Goal: Find specific page/section: Find specific page/section

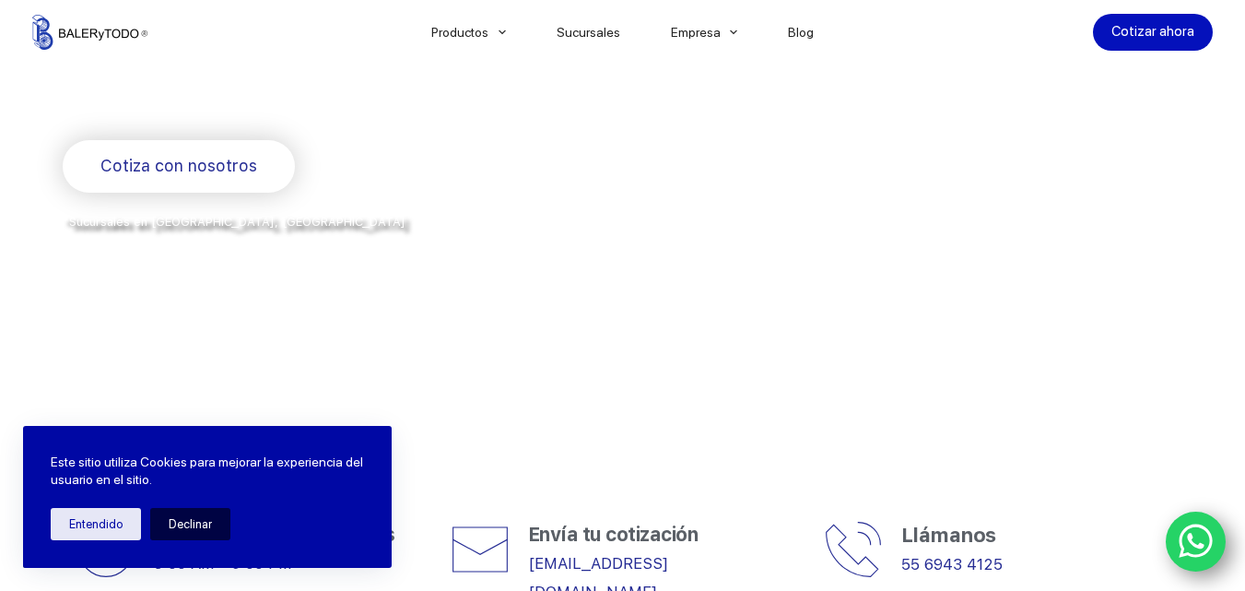
click at [183, 524] on button "Declinar" at bounding box center [190, 524] width 80 height 32
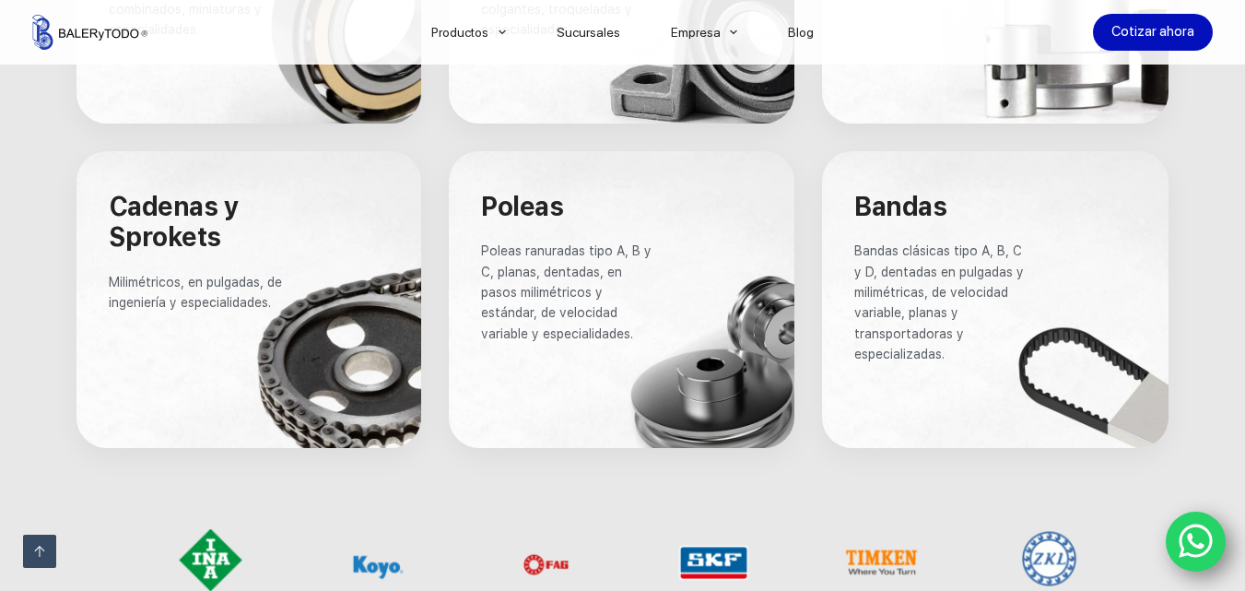
scroll to position [1474, 0]
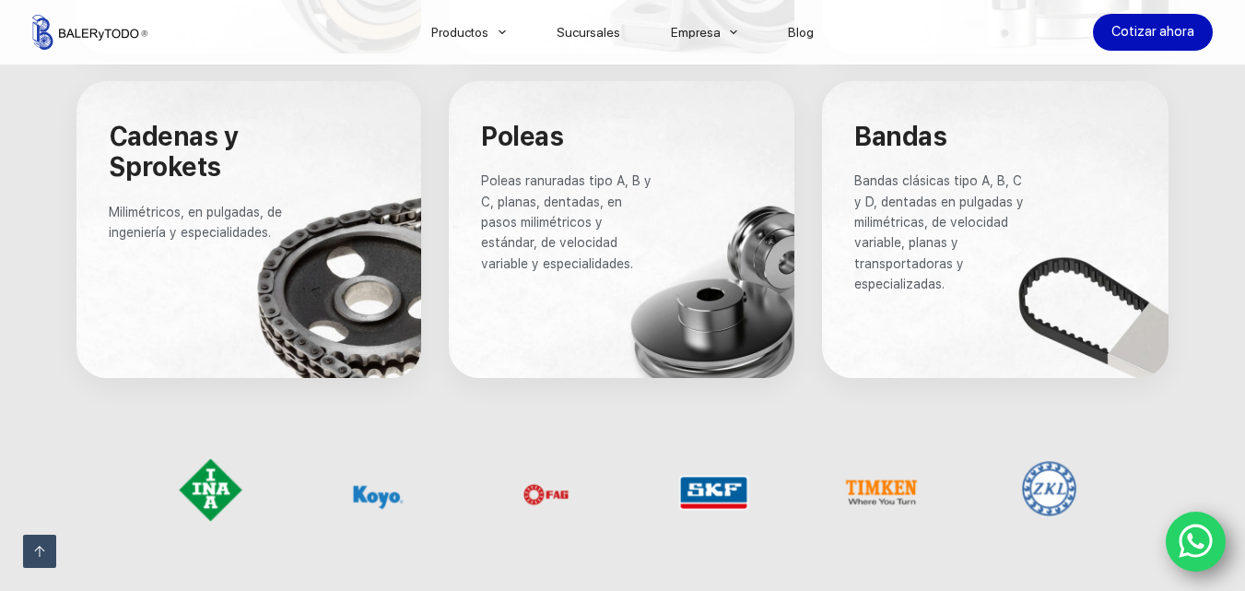
click at [588, 268] on span "Poleas ranuradas tipo A, B y C, planas, dentadas, en pasos milimétricos y están…" at bounding box center [568, 222] width 174 height 98
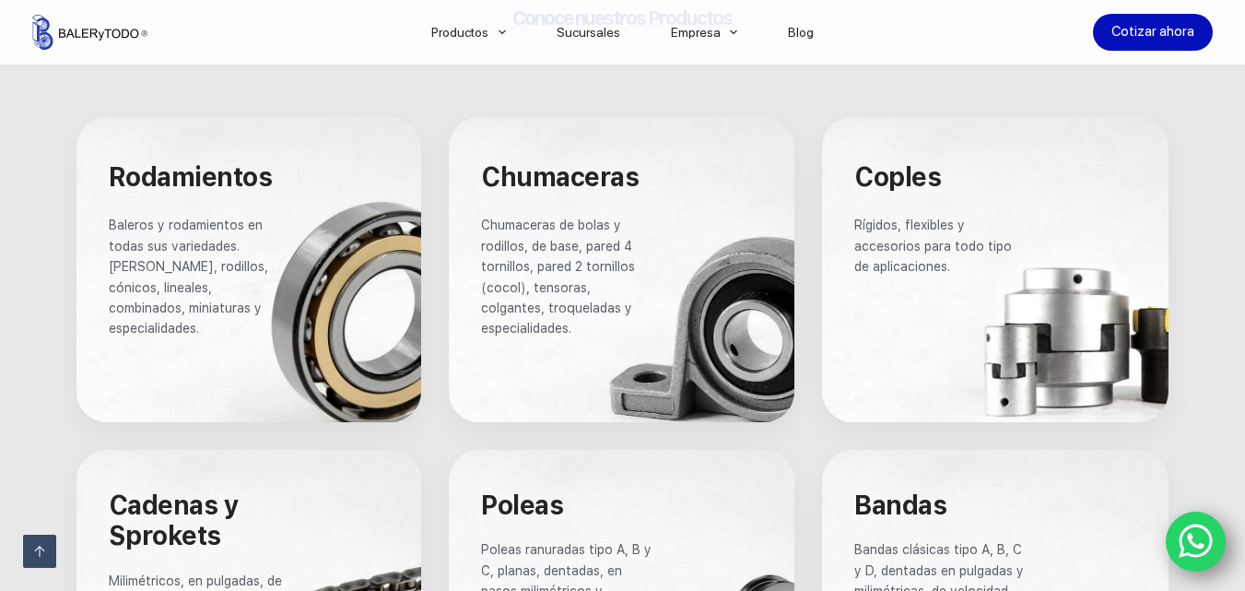
scroll to position [645, 0]
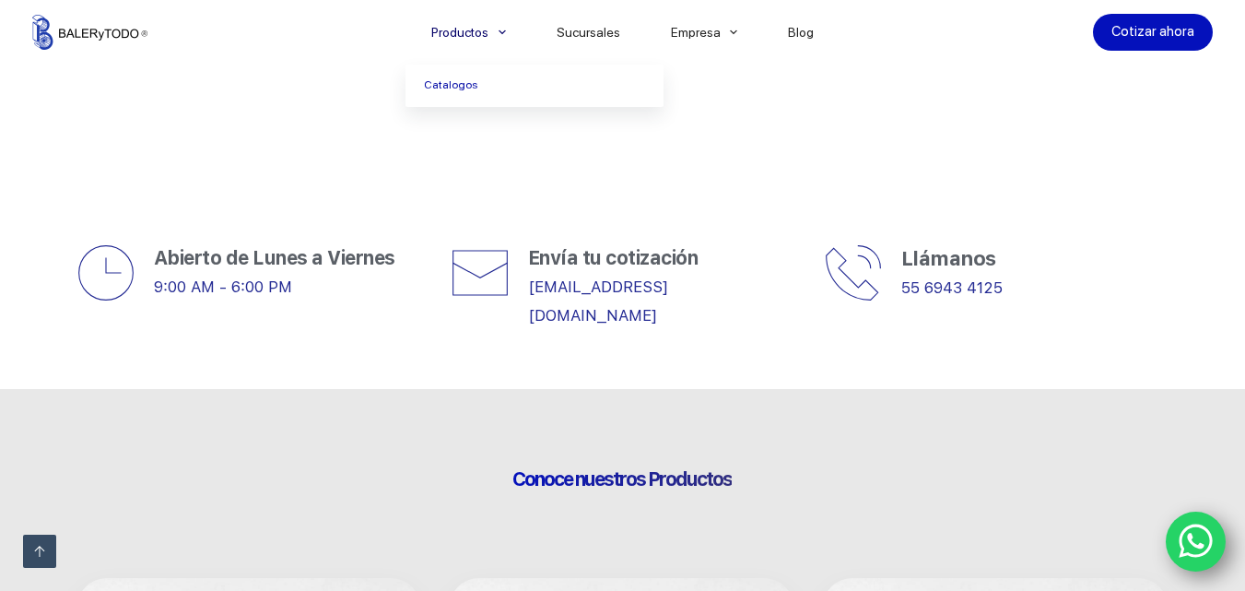
click at [513, 32] on span "Menu Principal" at bounding box center [502, 32] width 22 height 22
click at [478, 85] on link "Catalogos" at bounding box center [534, 85] width 258 height 42
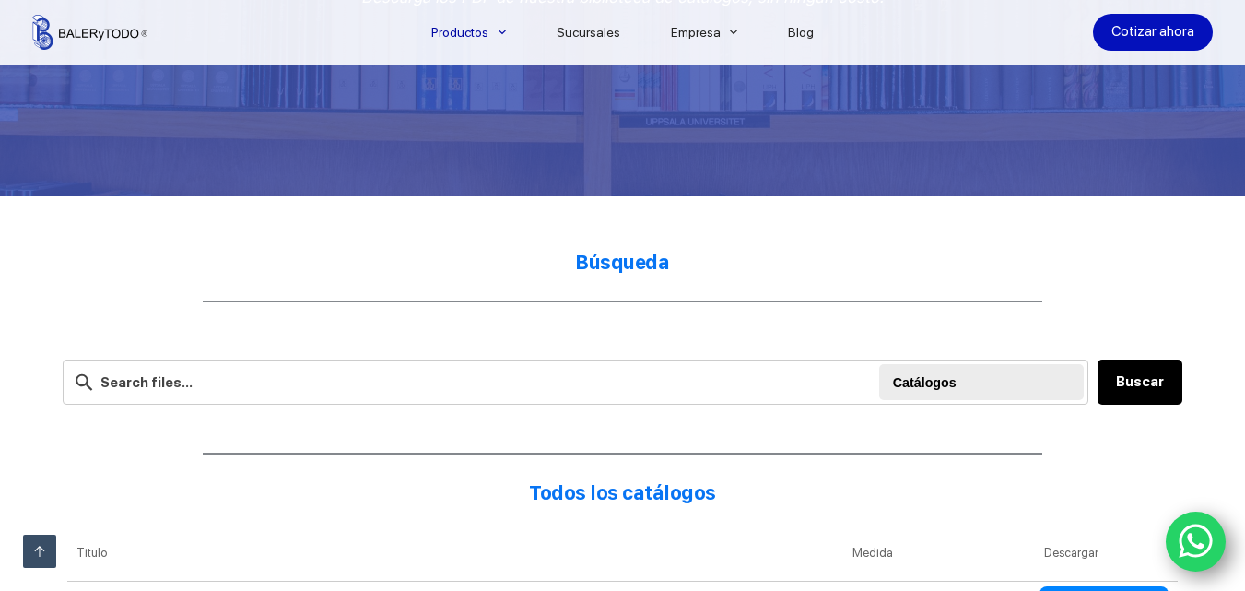
scroll to position [383, 0]
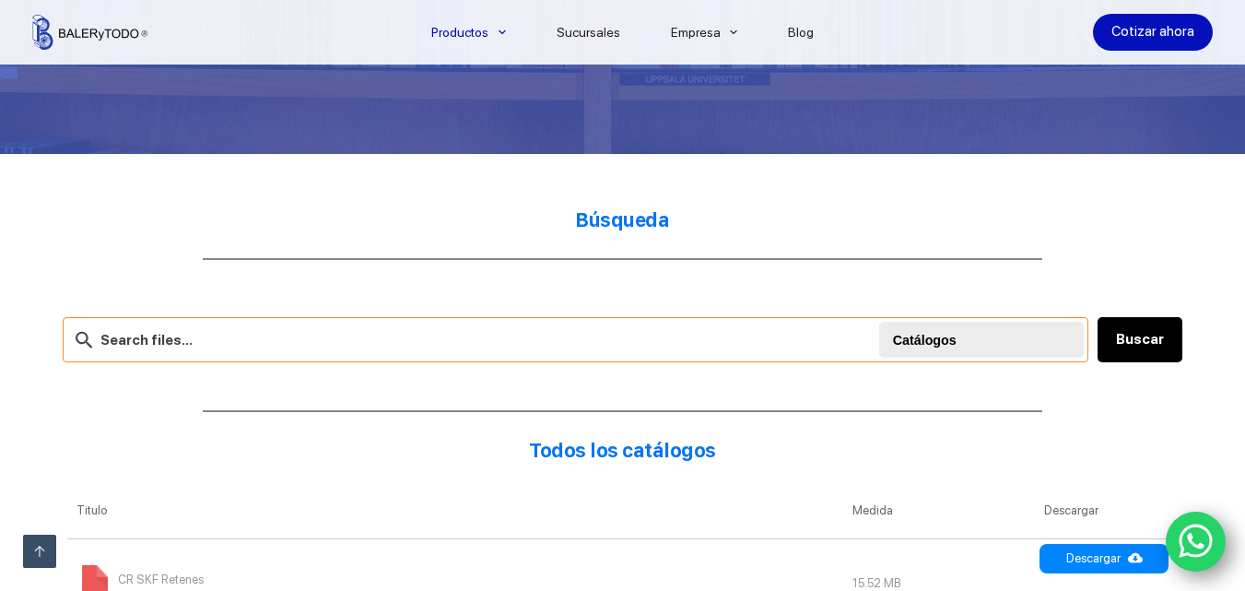
click at [457, 347] on input "text" at bounding box center [576, 339] width 1026 height 45
type input "poleas"
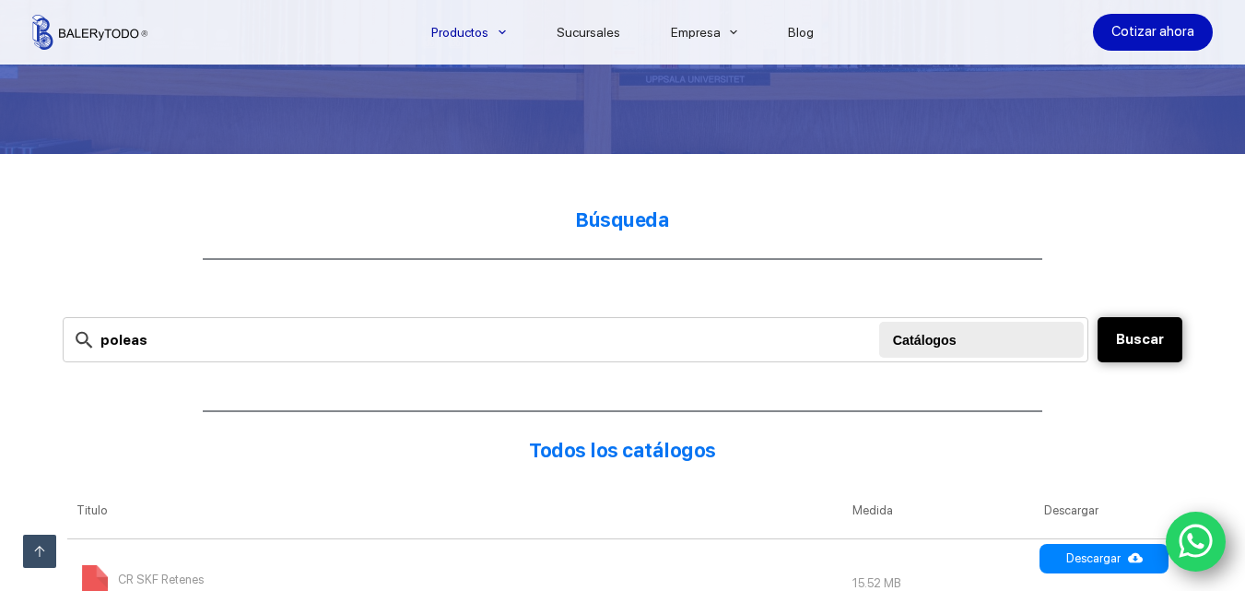
click at [1171, 342] on button "Buscar" at bounding box center [1139, 339] width 85 height 45
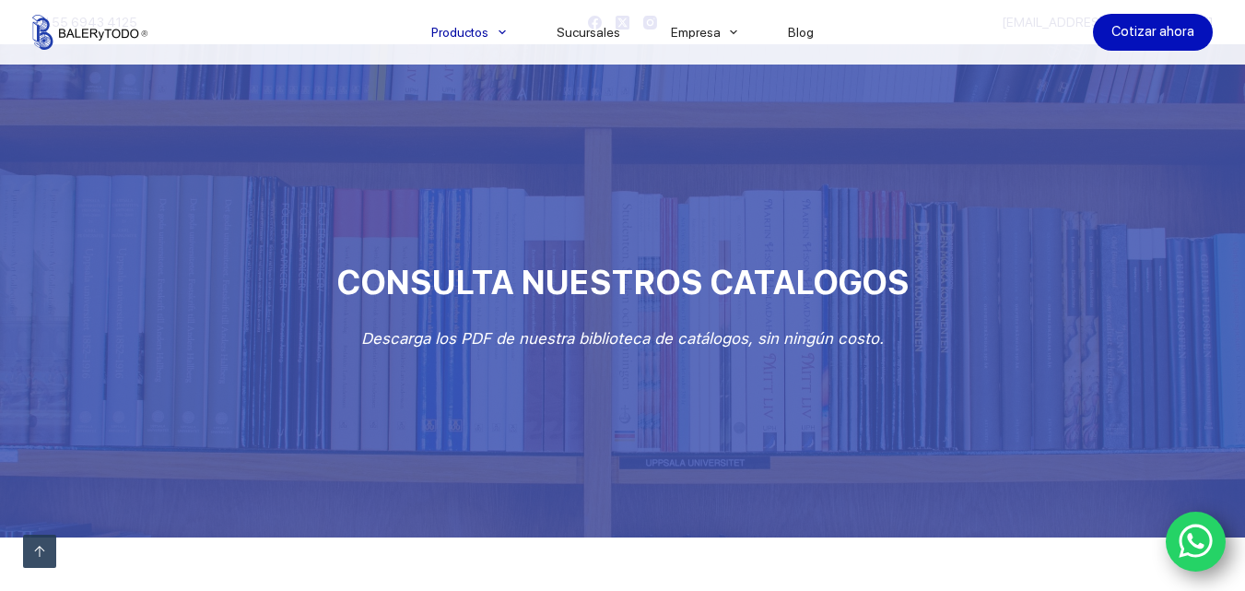
scroll to position [383, 0]
